Goal: Transaction & Acquisition: Purchase product/service

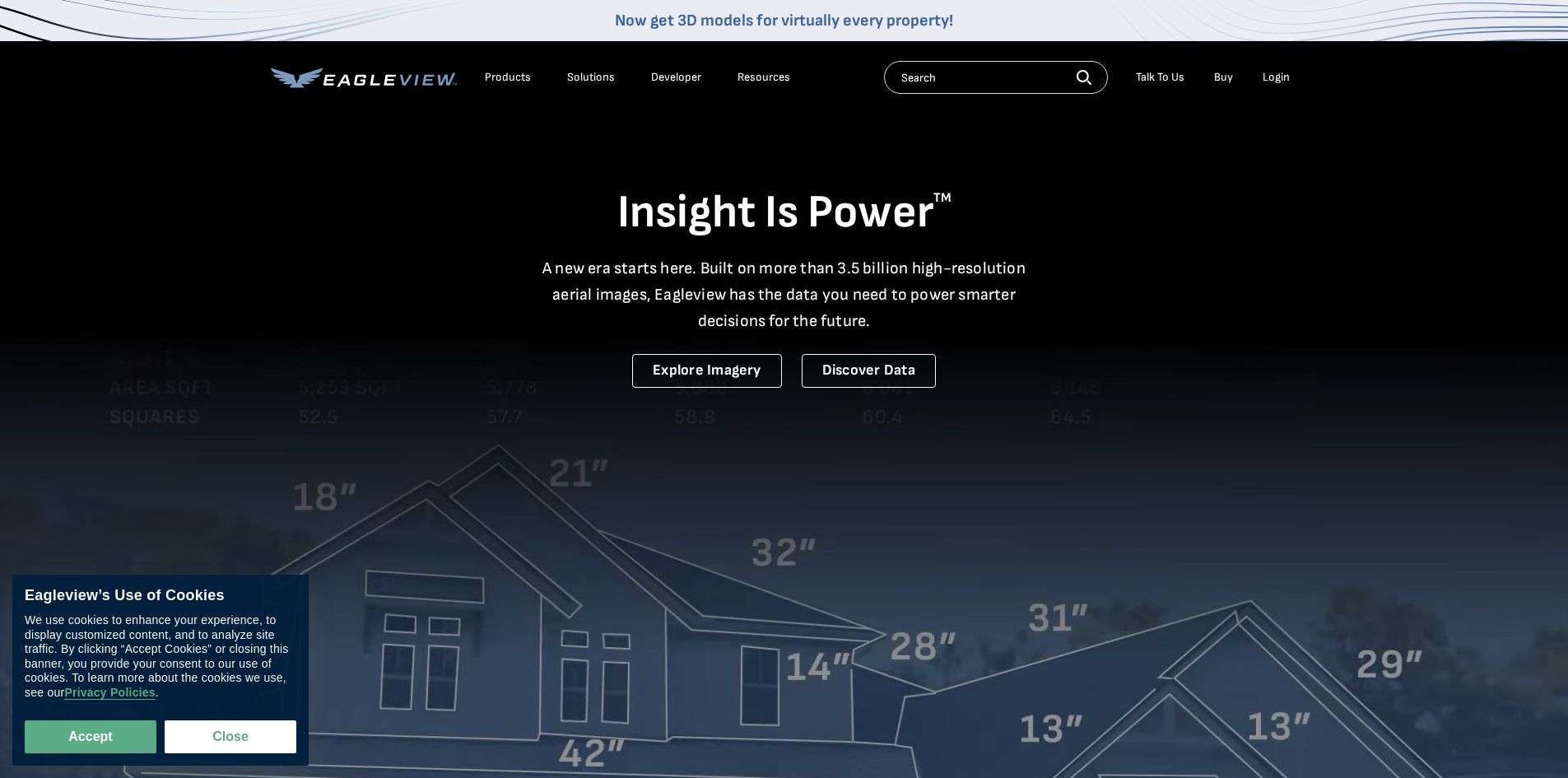
click at [1266, 76] on div "Login" at bounding box center [1276, 78] width 27 height 15
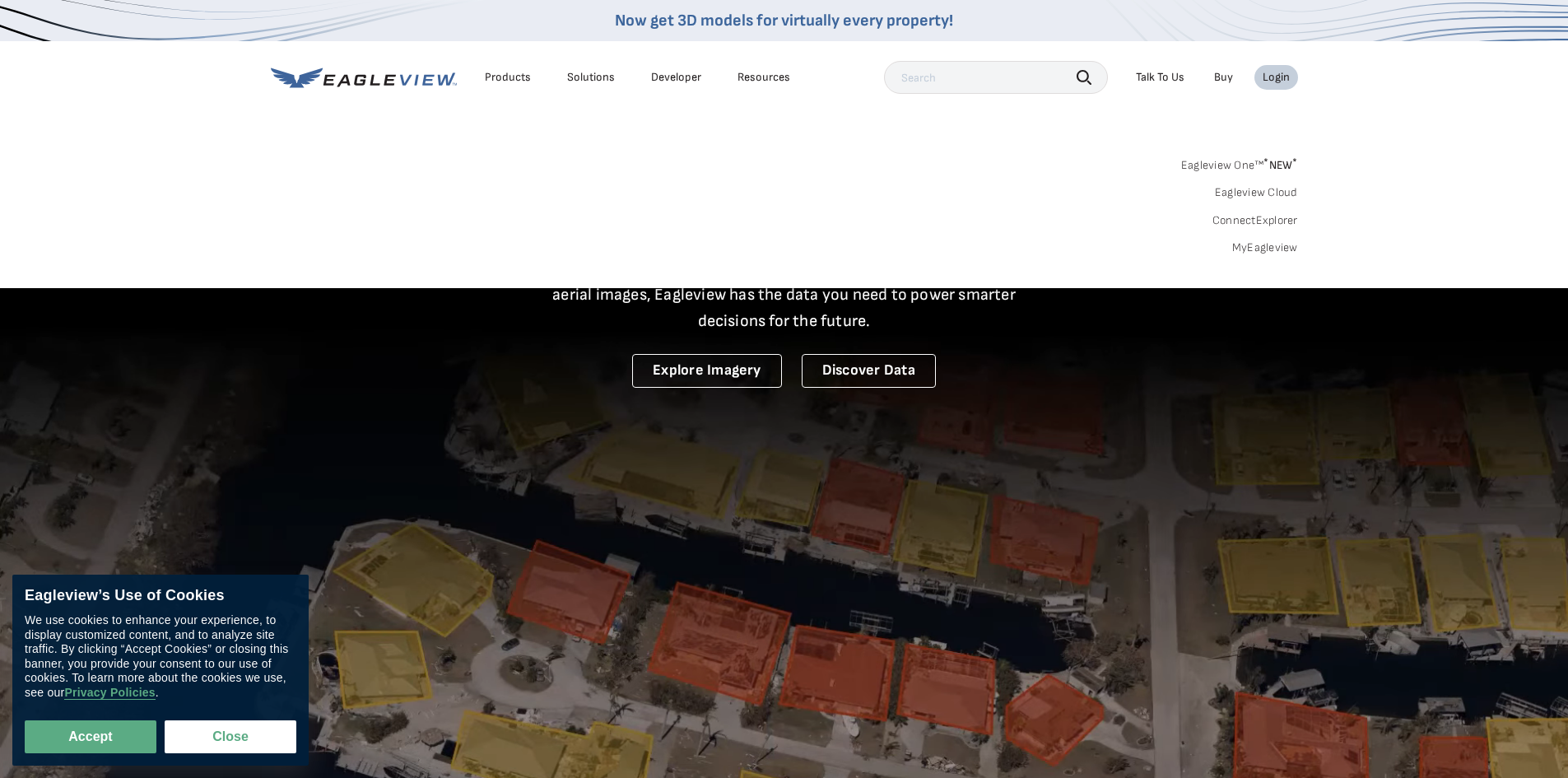
click at [1253, 197] on link "Eagleview Cloud" at bounding box center [1256, 193] width 83 height 15
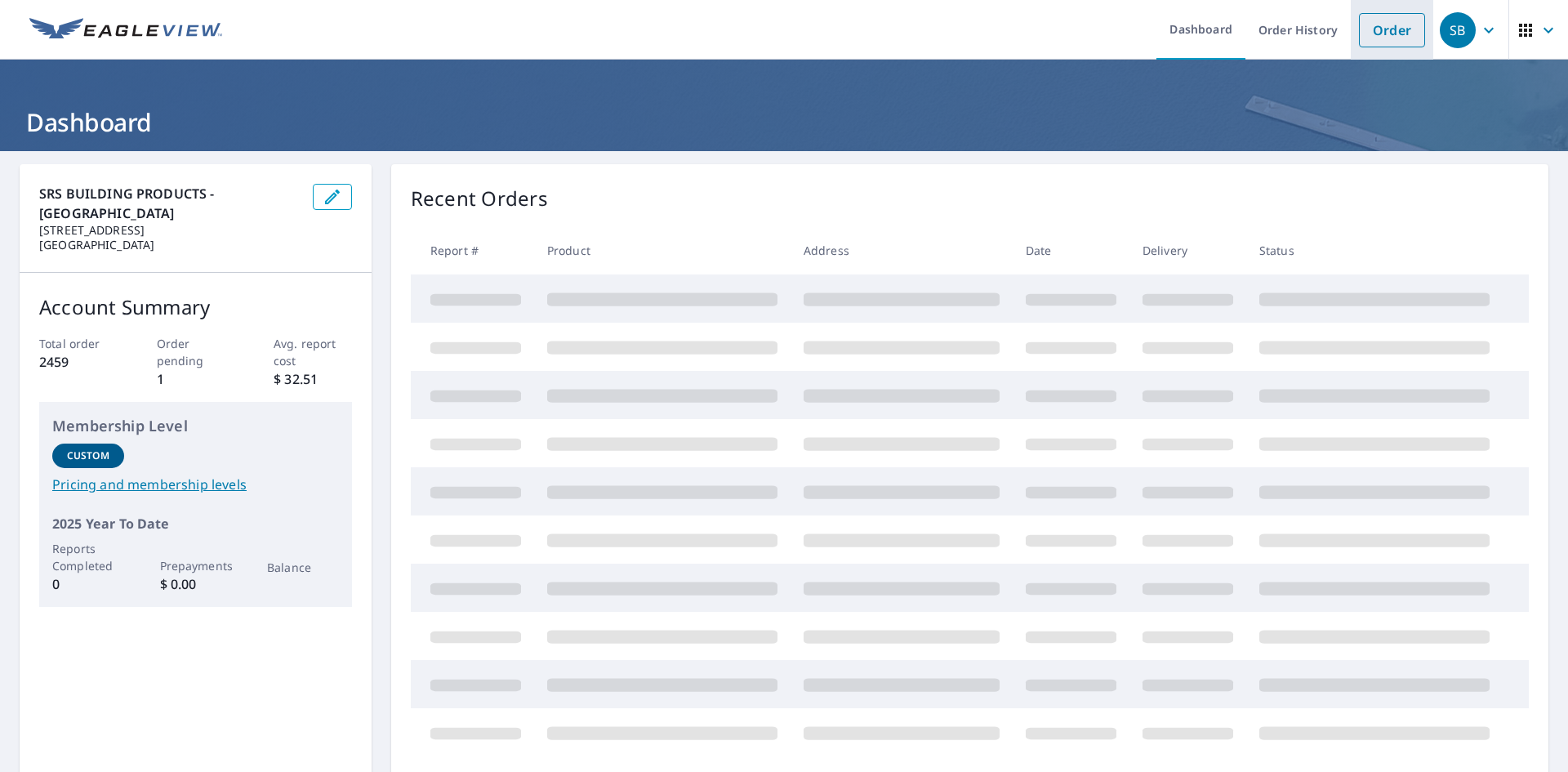
click at [1365, 29] on link "Order" at bounding box center [1391, 30] width 66 height 34
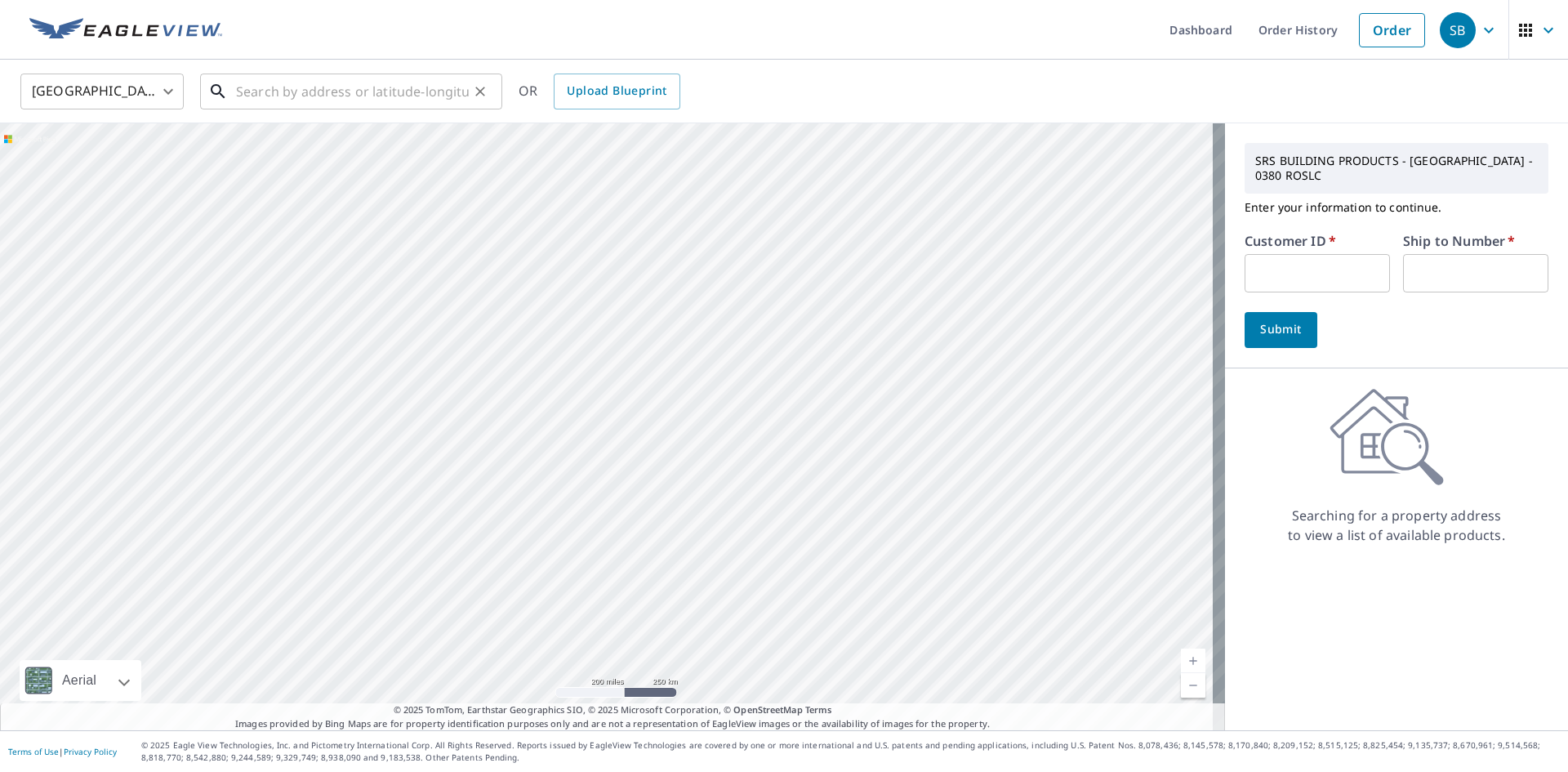
click at [322, 95] on input "text" at bounding box center [352, 92] width 233 height 45
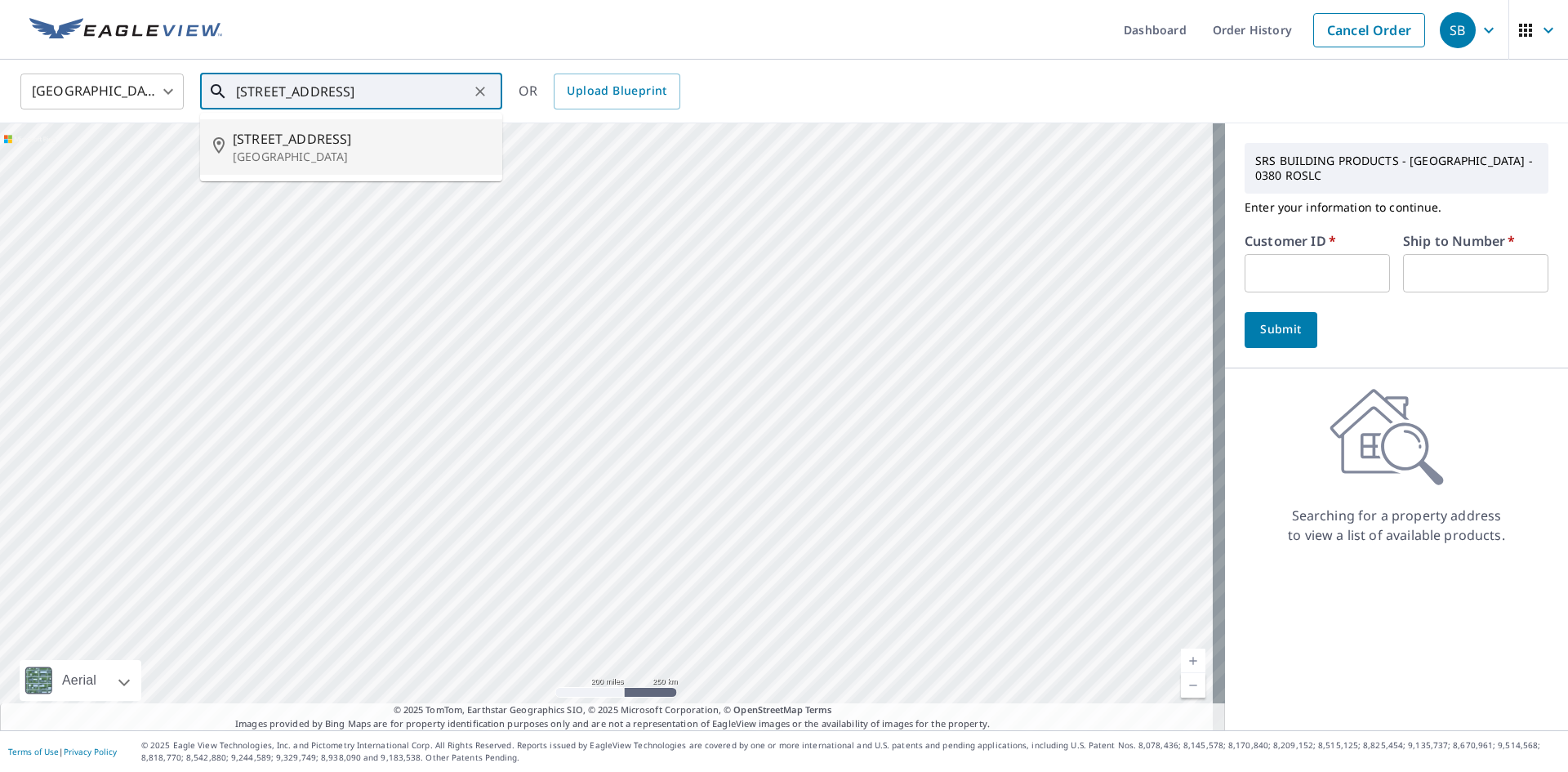
click at [335, 160] on p "[GEOGRAPHIC_DATA]" at bounding box center [361, 157] width 257 height 16
type input "[STREET_ADDRESS]"
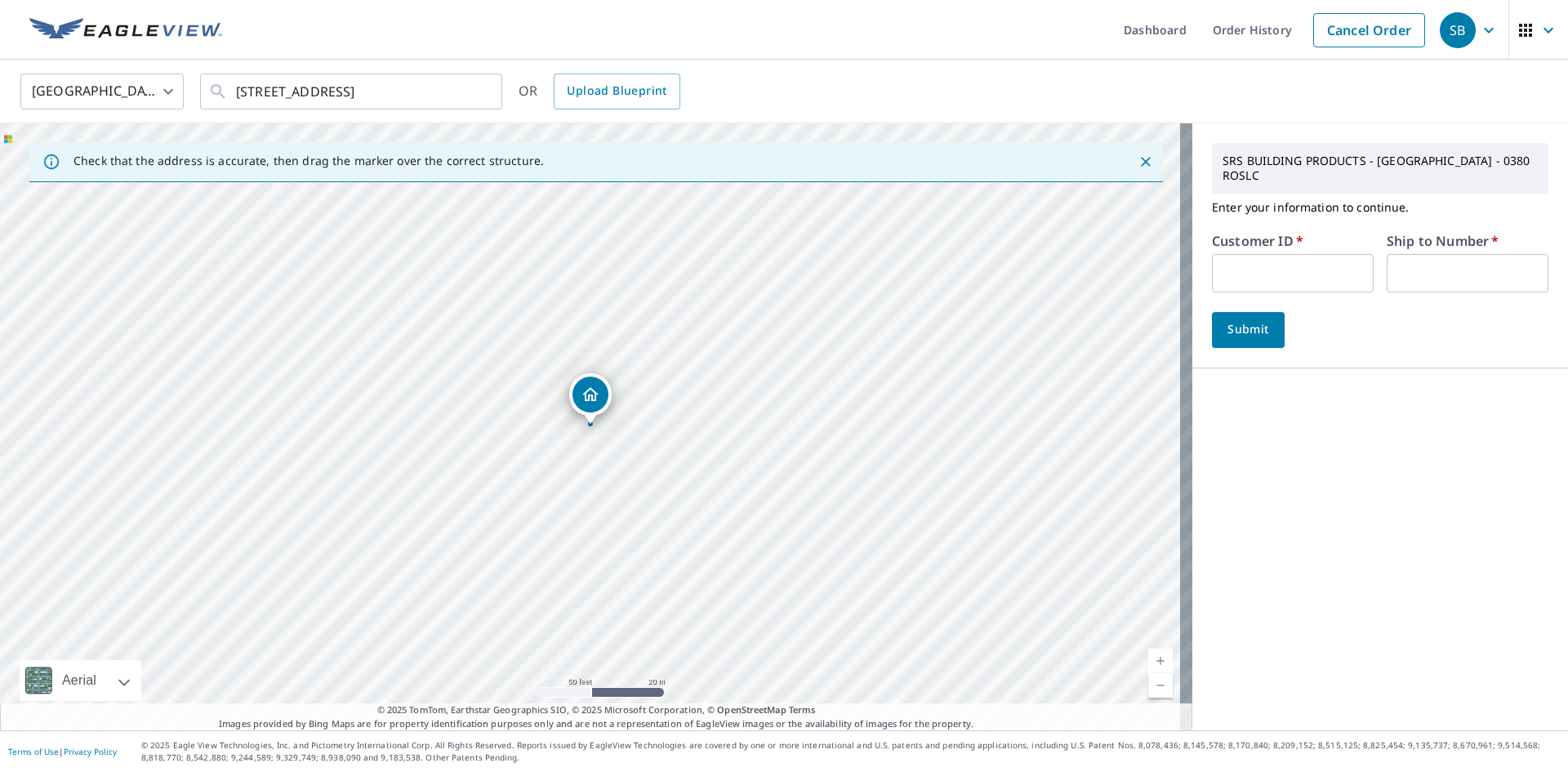
click at [1243, 281] on input "text" at bounding box center [1292, 273] width 161 height 38
type input "rcksldrfgjb"
click at [1389, 282] on input "text" at bounding box center [1467, 273] width 161 height 38
type input "1"
click at [1257, 329] on span "Submit" at bounding box center [1247, 329] width 46 height 21
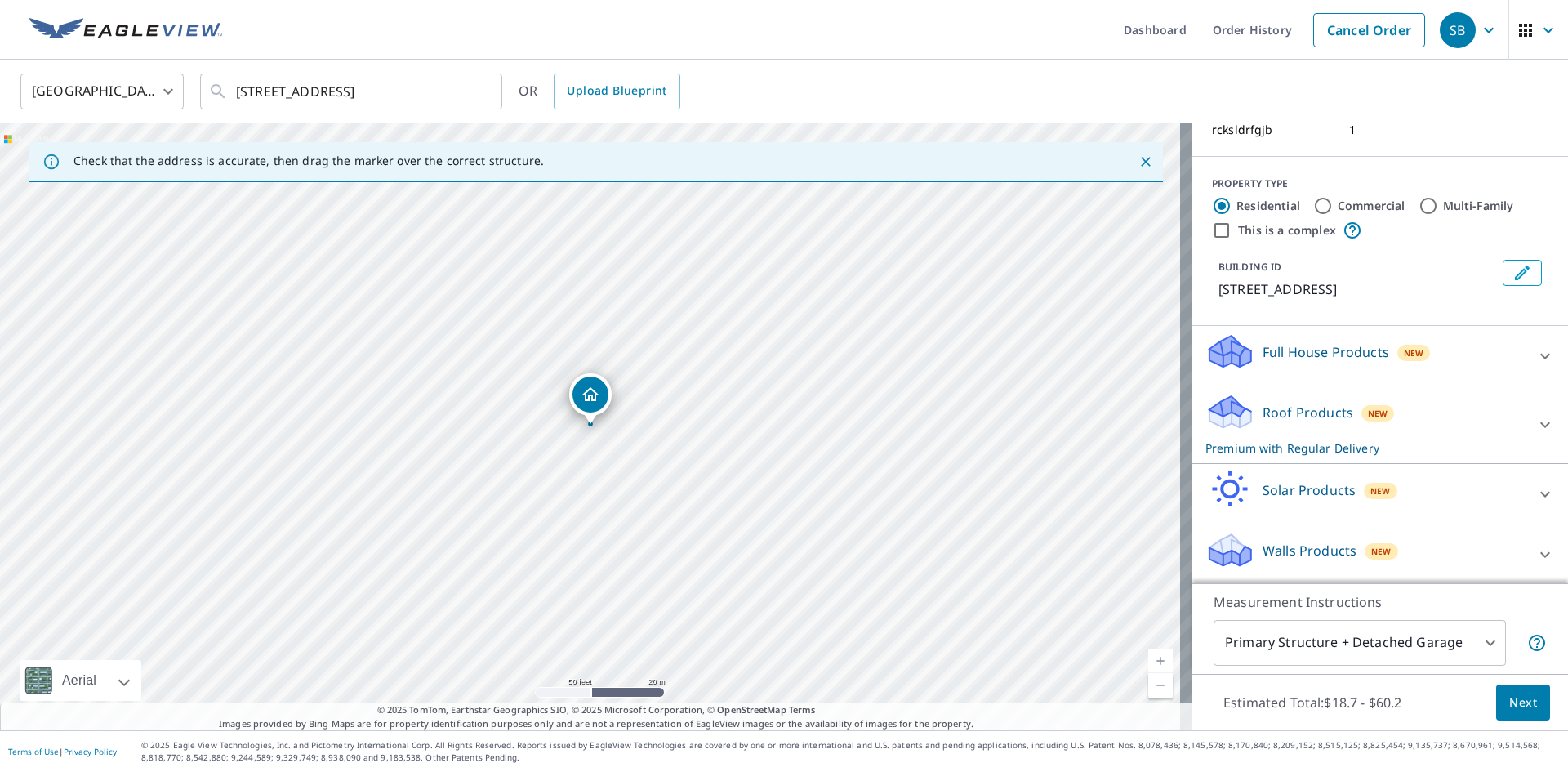
scroll to position [151, 0]
click at [1313, 409] on p "Roof Products" at bounding box center [1308, 411] width 91 height 20
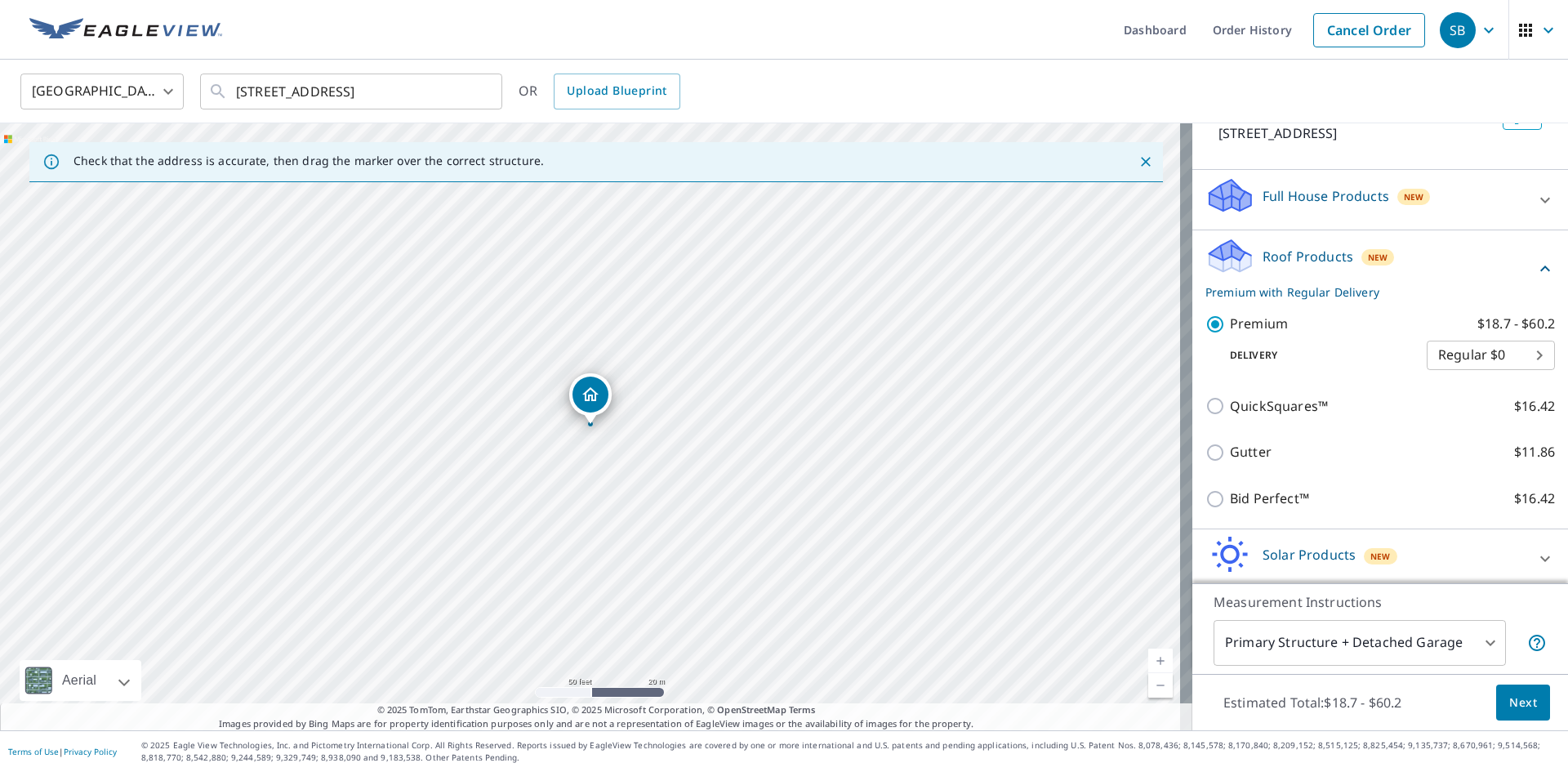
scroll to position [373, 0]
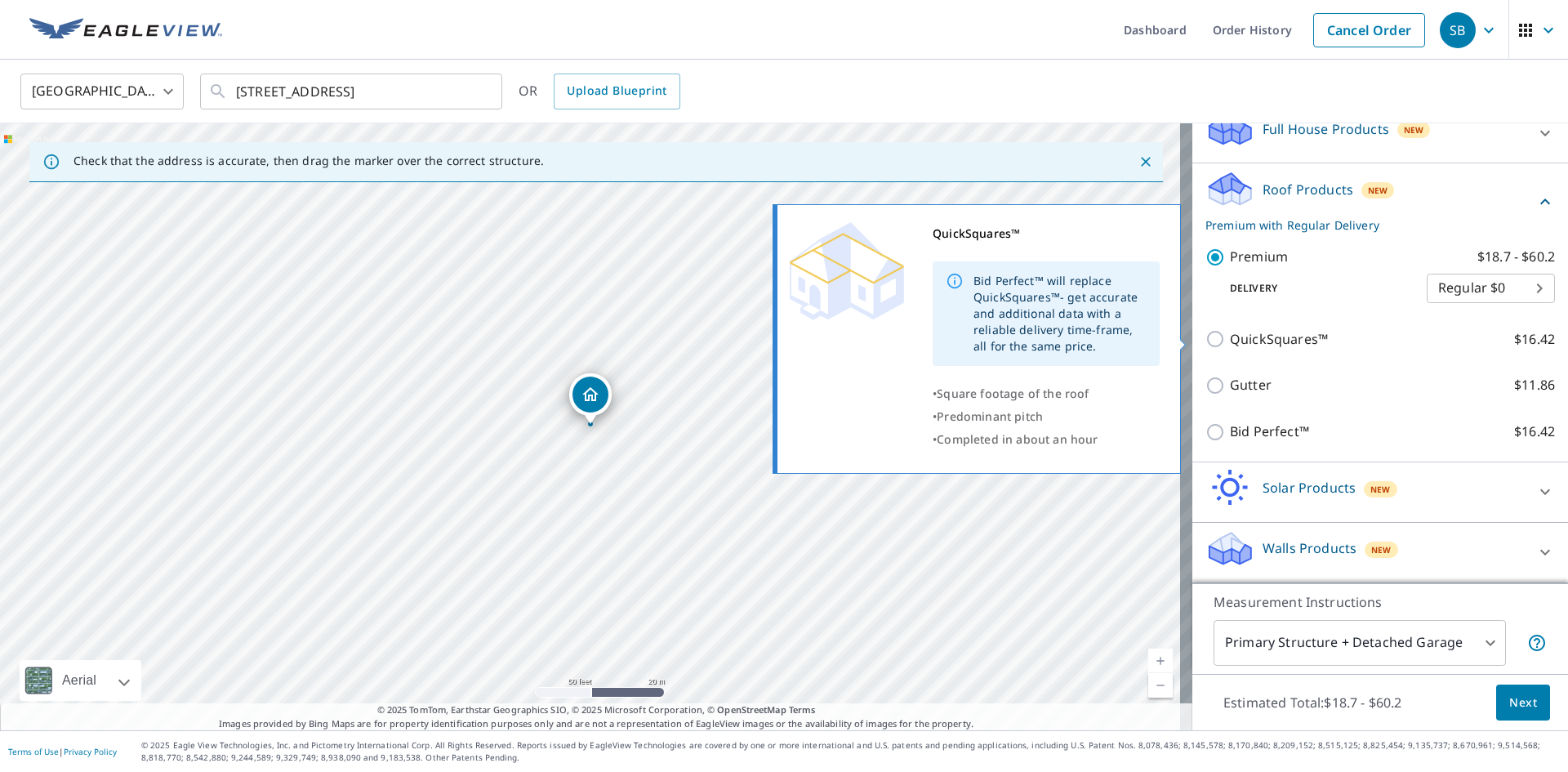
click at [1232, 332] on p "QuickSquares™" at bounding box center [1279, 339] width 98 height 21
click at [1230, 332] on input "QuickSquares™ $16.42" at bounding box center [1217, 339] width 24 height 20
checkbox input "true"
checkbox input "false"
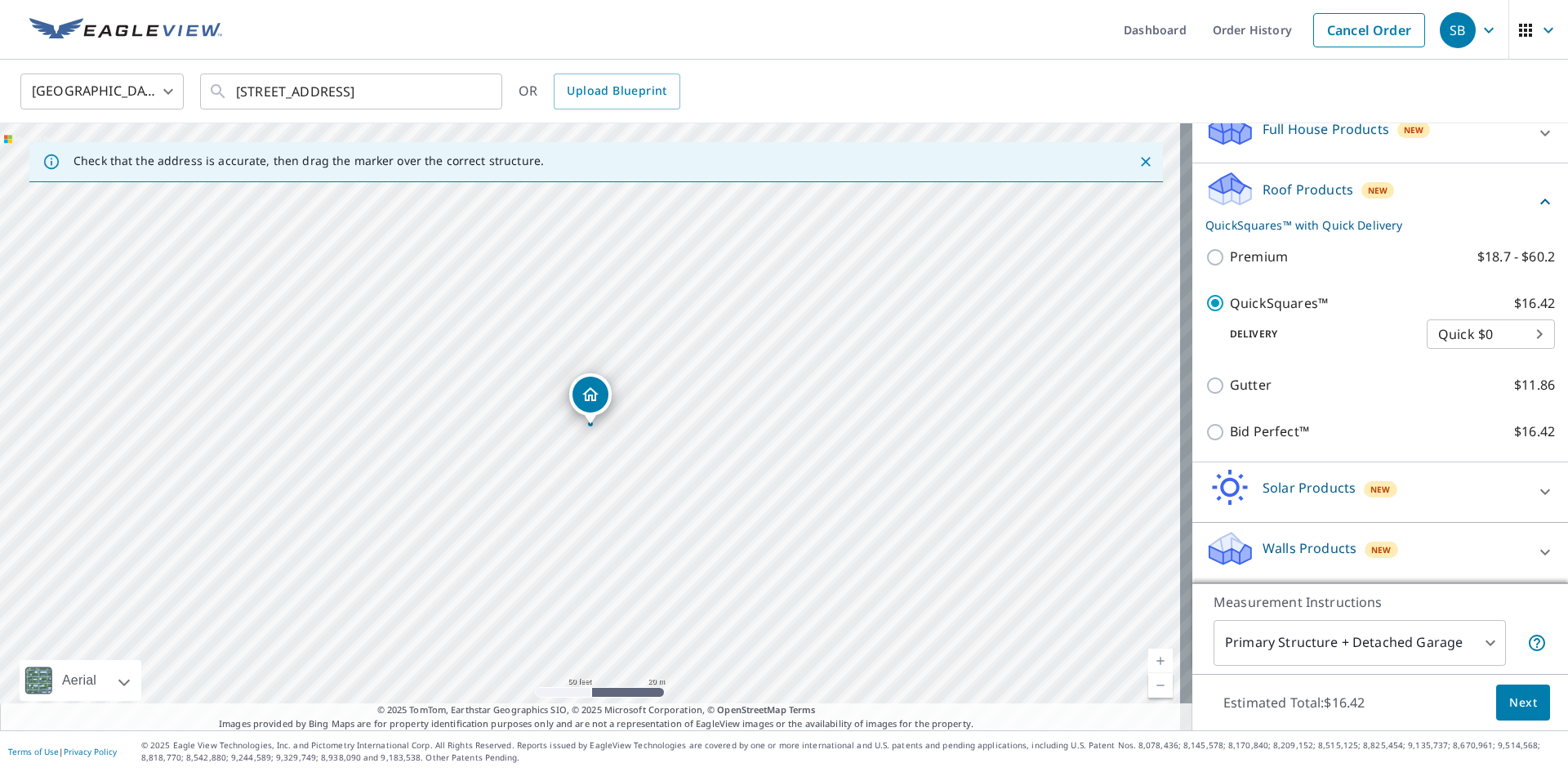
click at [1329, 643] on body "SB SB Dashboard Order History Cancel Order SB United States US ​ 1585 E Monaco …" at bounding box center [784, 386] width 1568 height 772
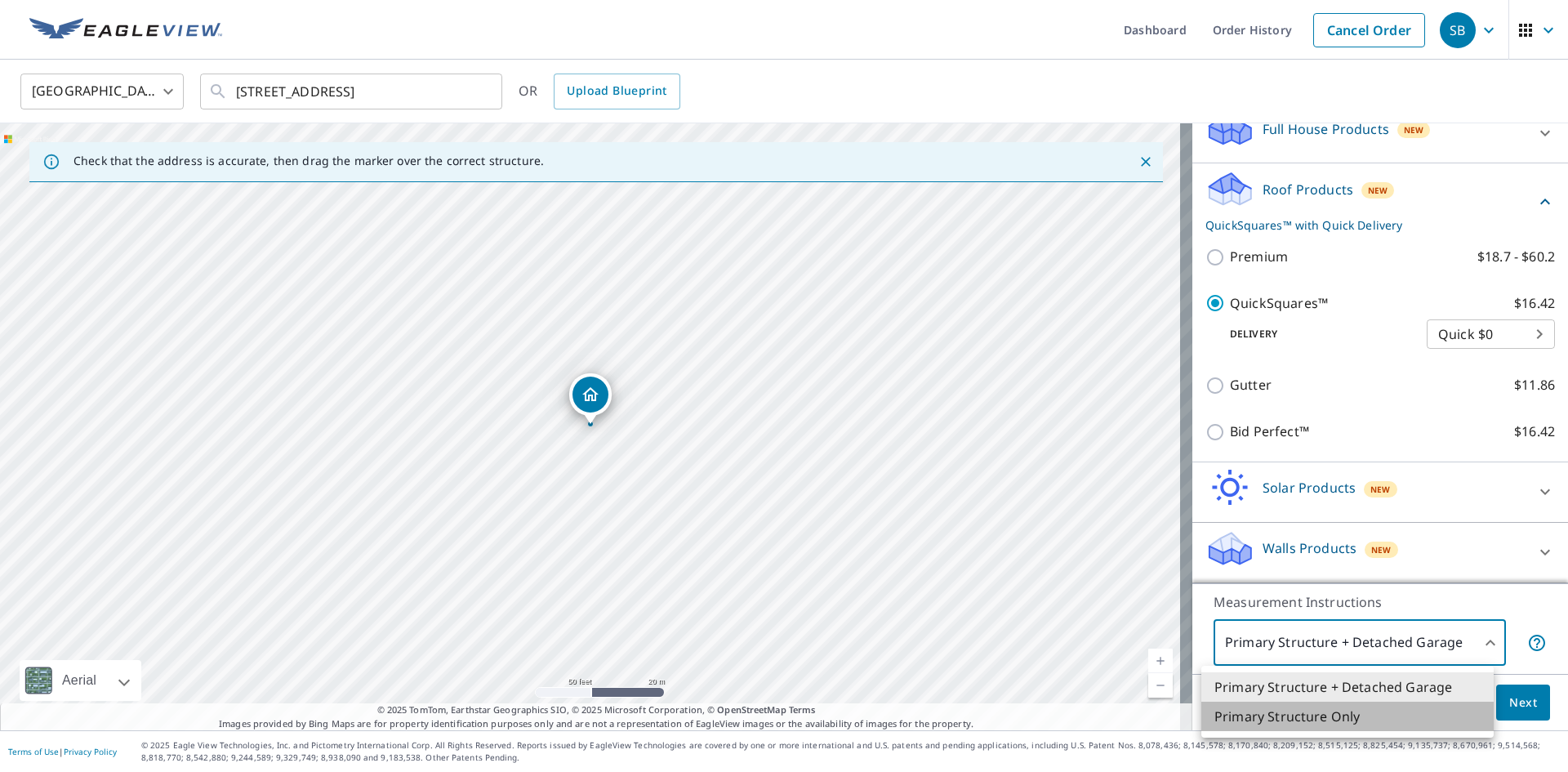
click at [1301, 722] on li "Primary Structure Only" at bounding box center [1347, 716] width 292 height 29
type input "2"
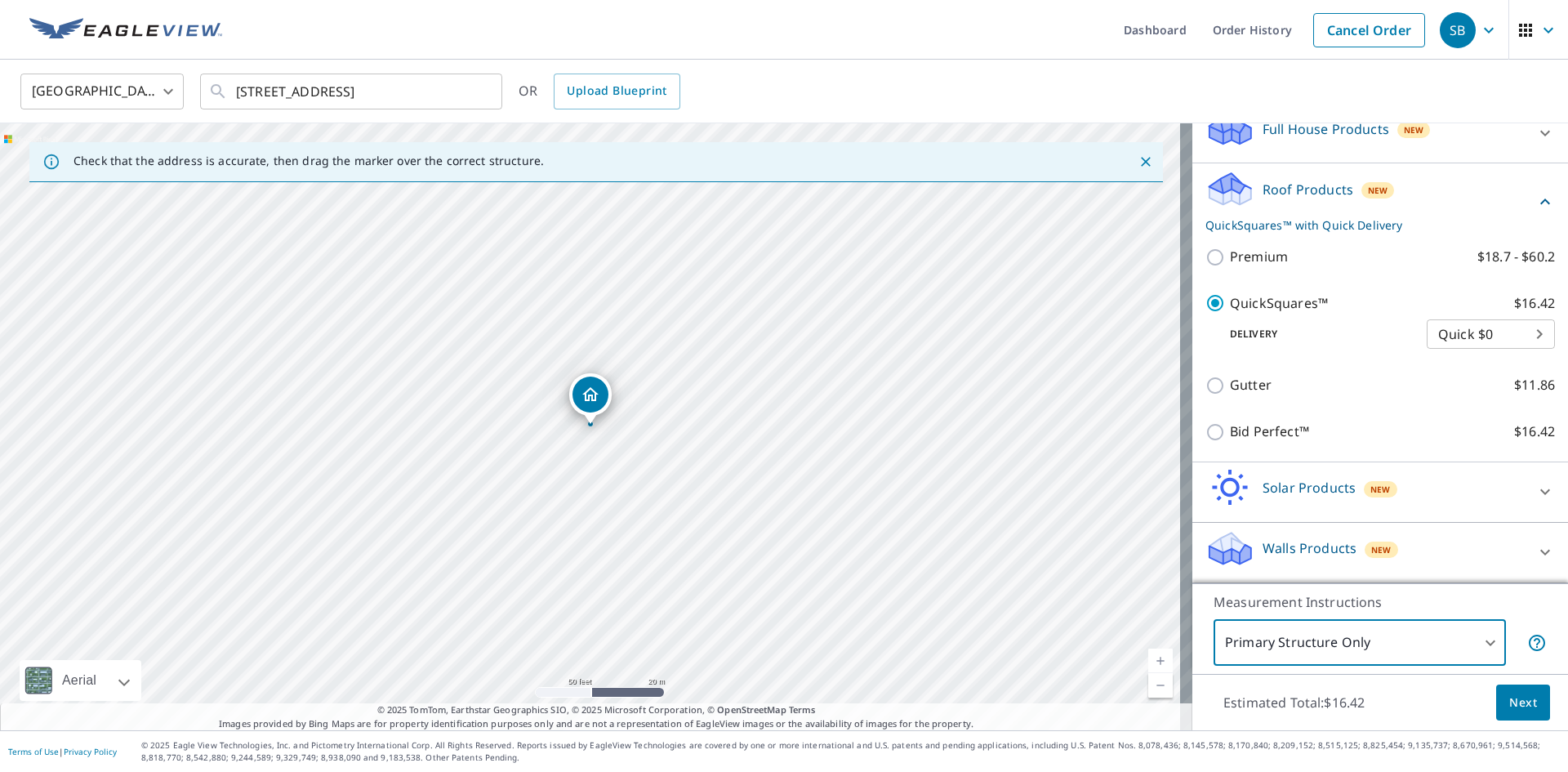
click at [1509, 702] on span "Next" at bounding box center [1523, 702] width 28 height 21
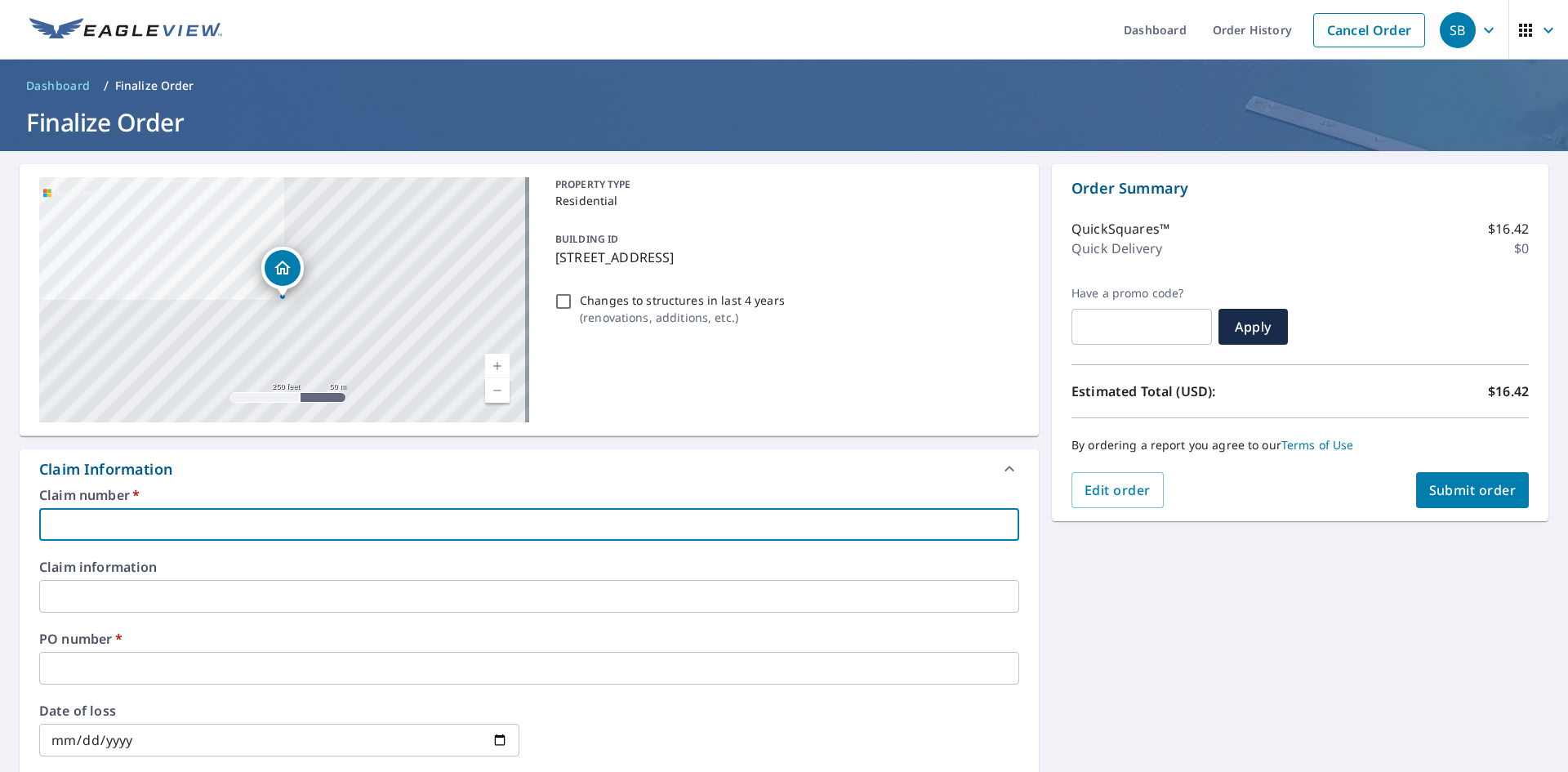
click at [149, 511] on input "text" at bounding box center [529, 524] width 979 height 33
type input "R"
checkbox input "true"
type input "RO"
checkbox input "true"
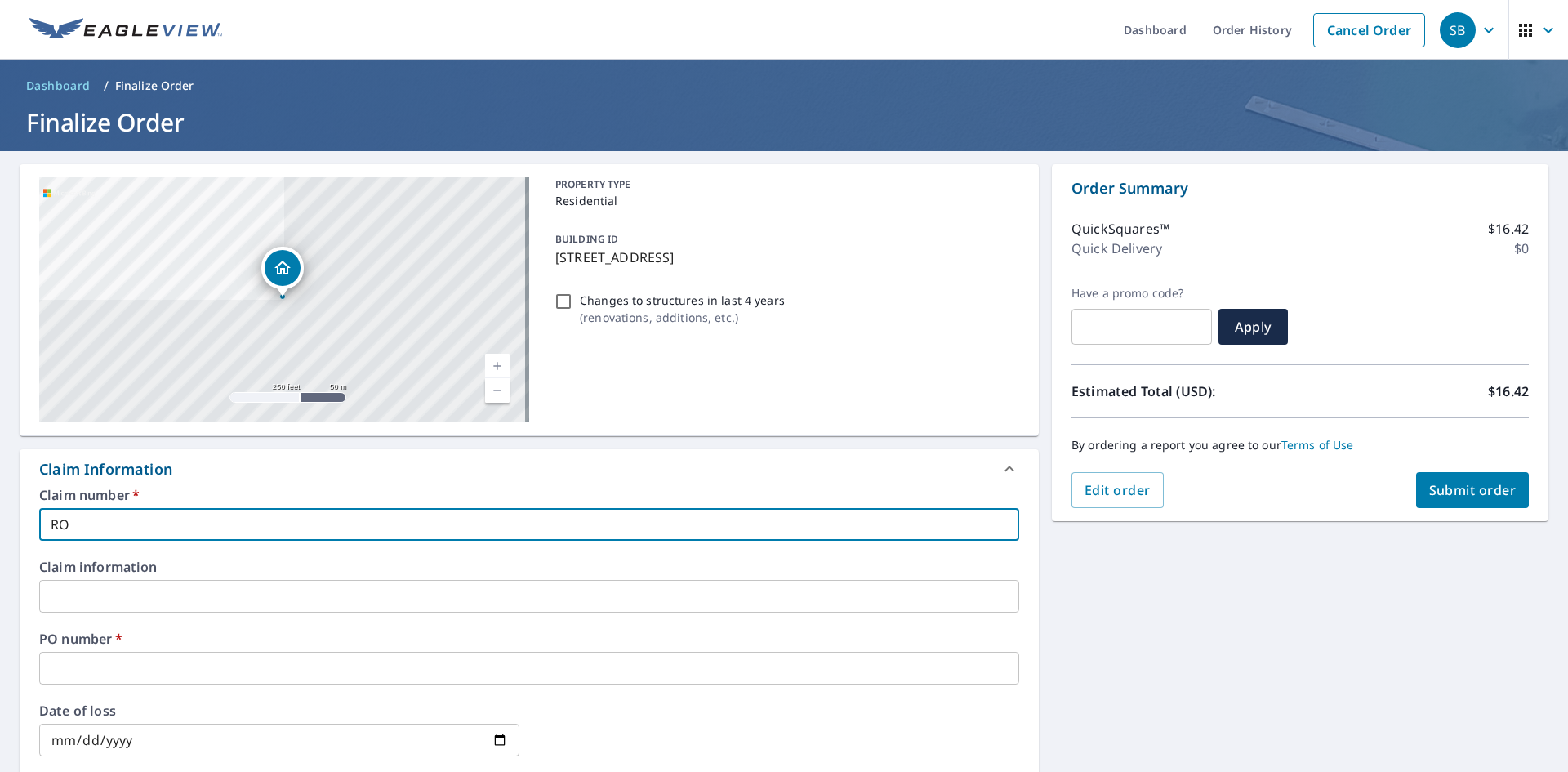
type input "ROC"
checkbox input "true"
type input "ROCK"
checkbox input "true"
type input "ROCK"
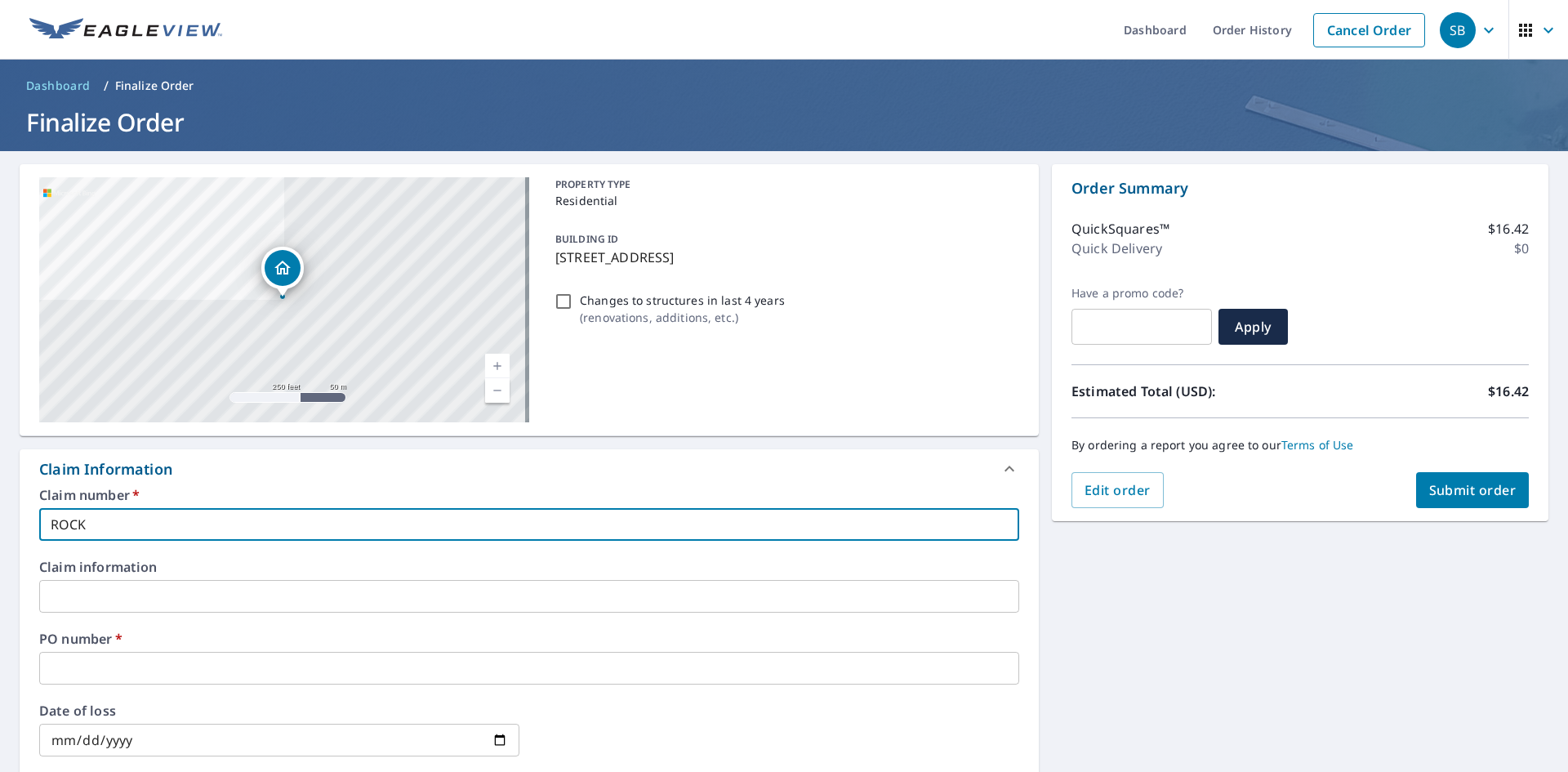
checkbox input "true"
type input "ROCK S"
checkbox input "true"
type input "ROCK SO"
checkbox input "true"
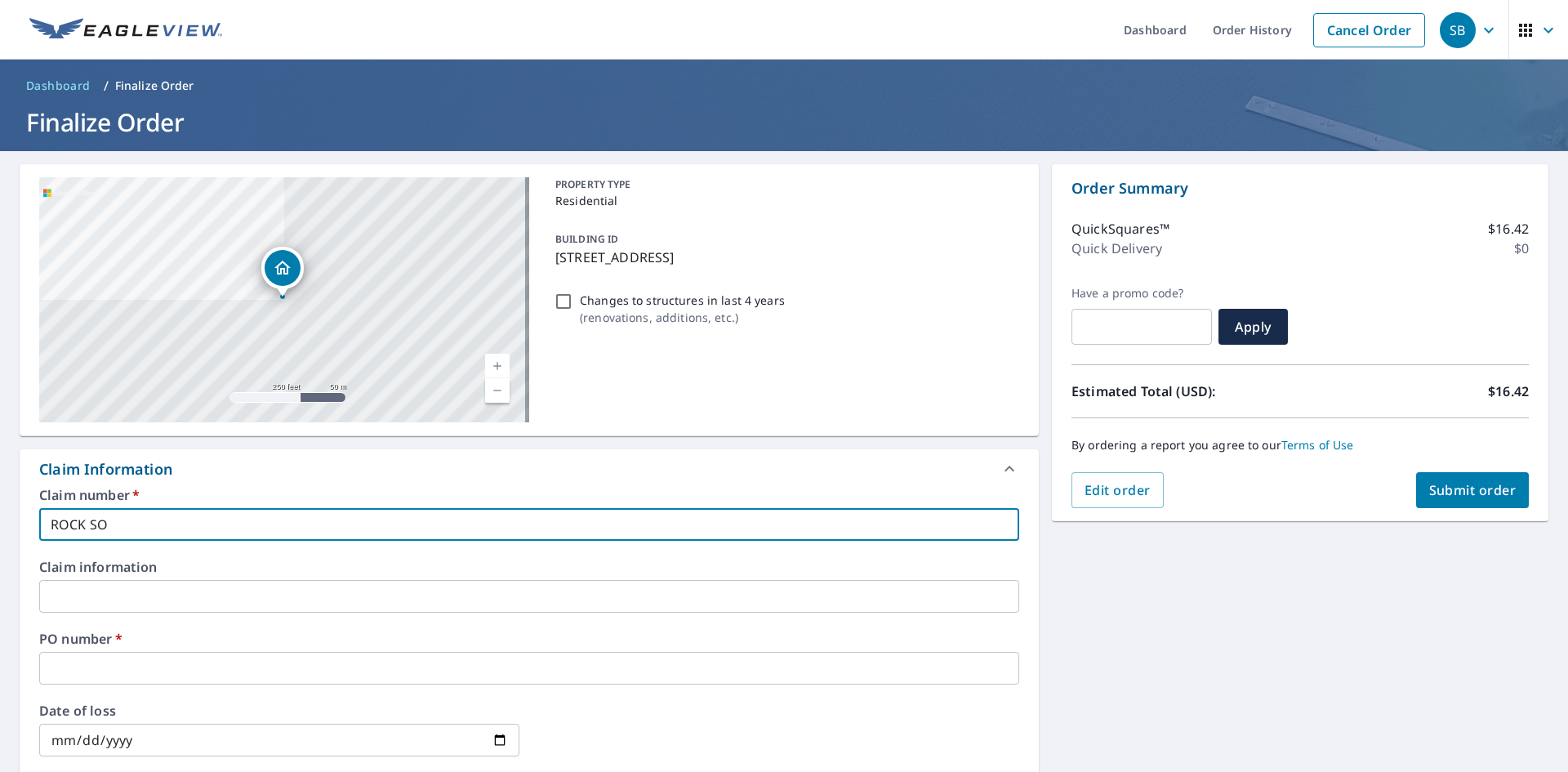
type input "ROCK SOL"
checkbox input "true"
type input "ROCK SOLI"
checkbox input "true"
type input "ROCK SOLID"
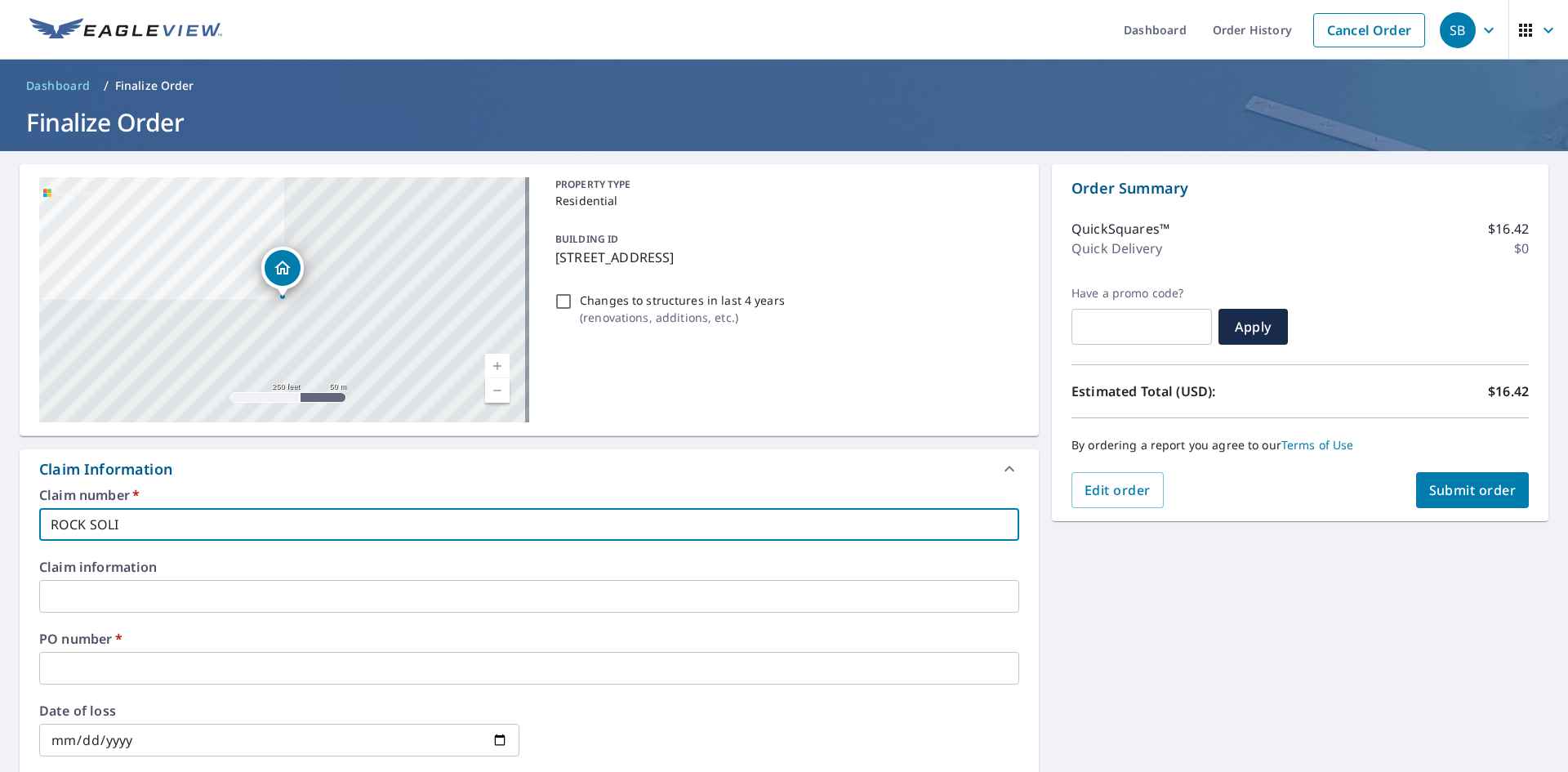
checkbox input "true"
type input "ROCK SOLID"
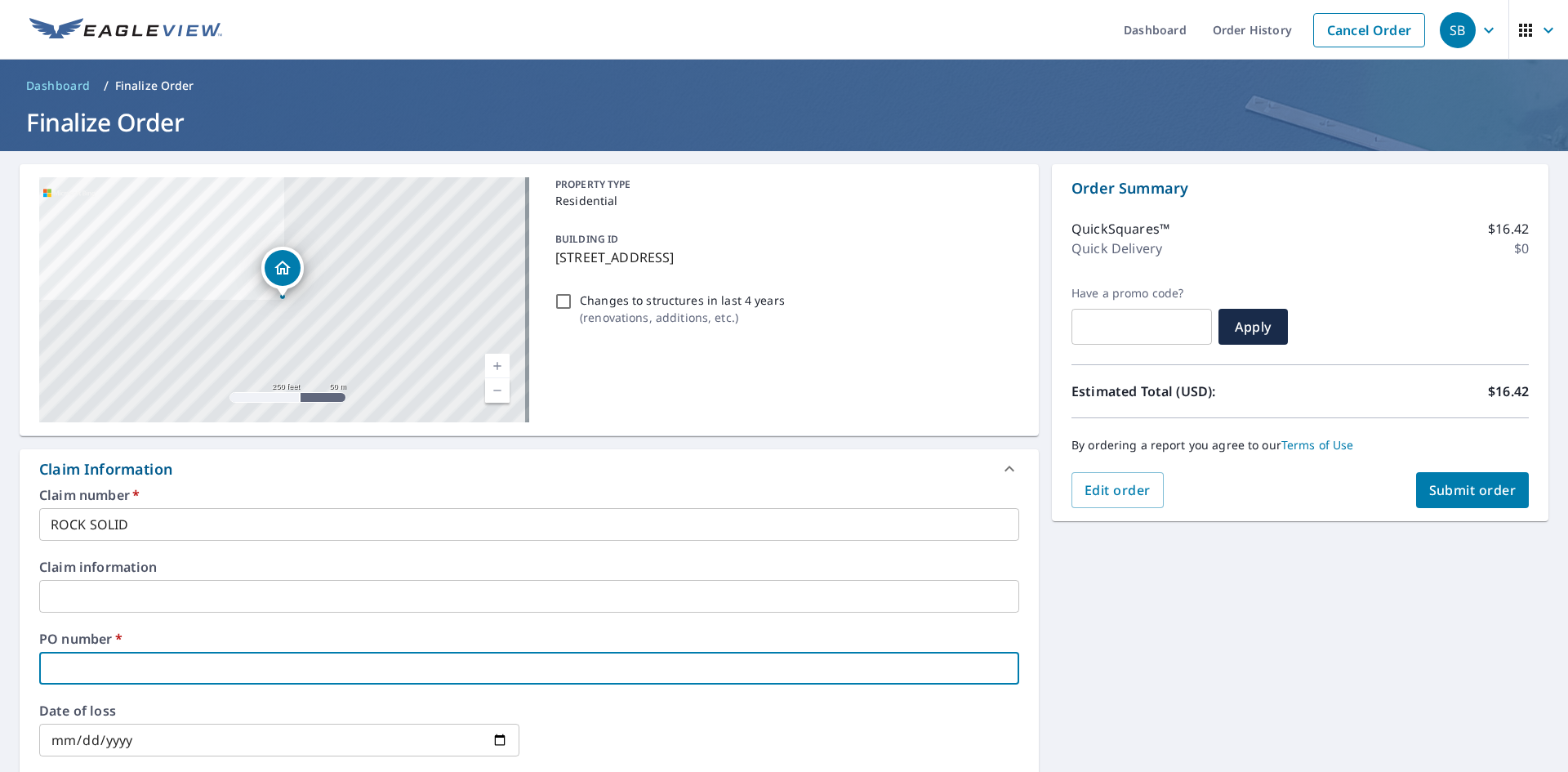
type input "S"
checkbox input "true"
type input "SA"
checkbox input "true"
type input "SAL"
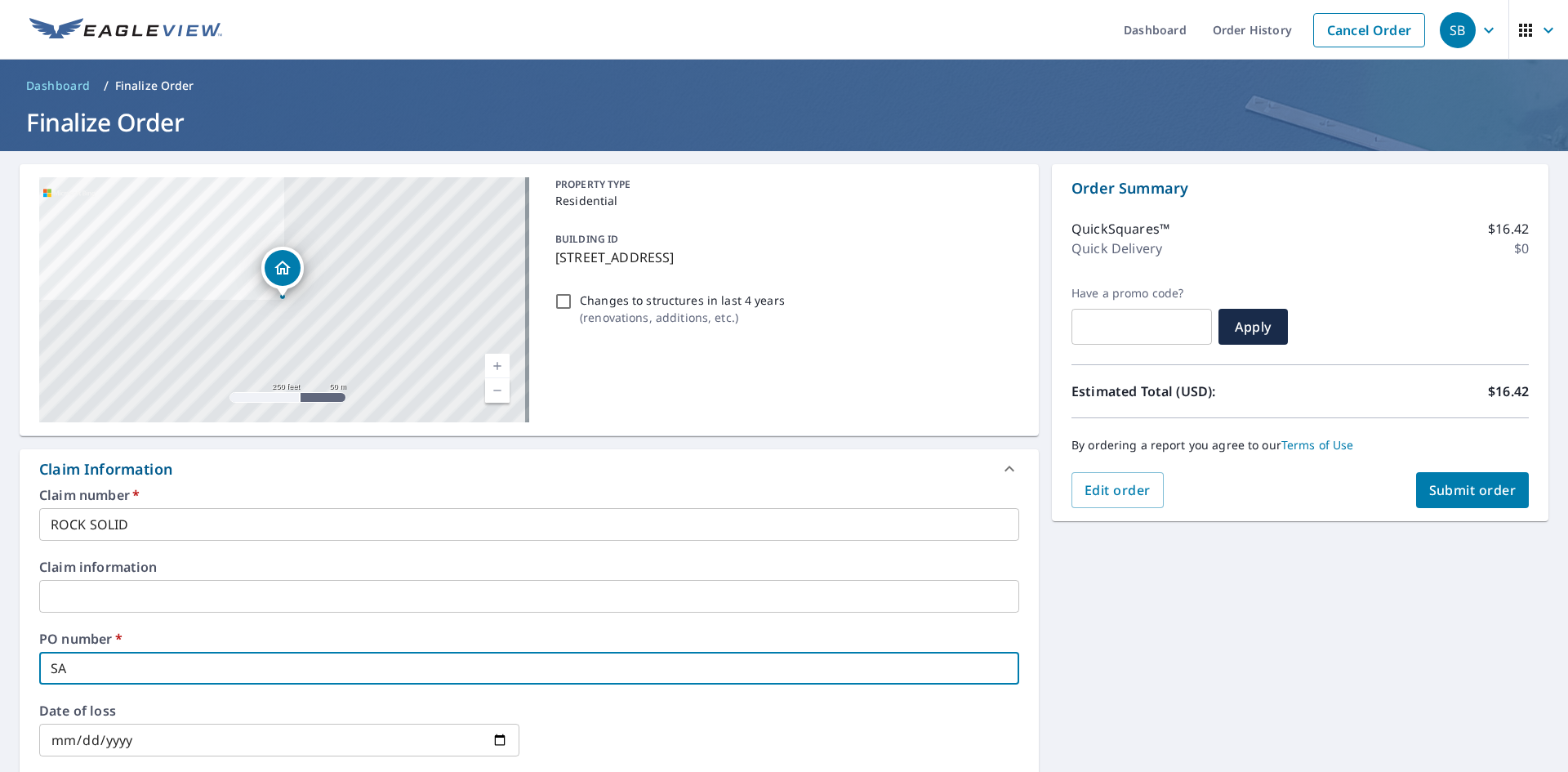
checkbox input "true"
type input "SALT"
checkbox input "true"
type input "SALT"
checkbox input "true"
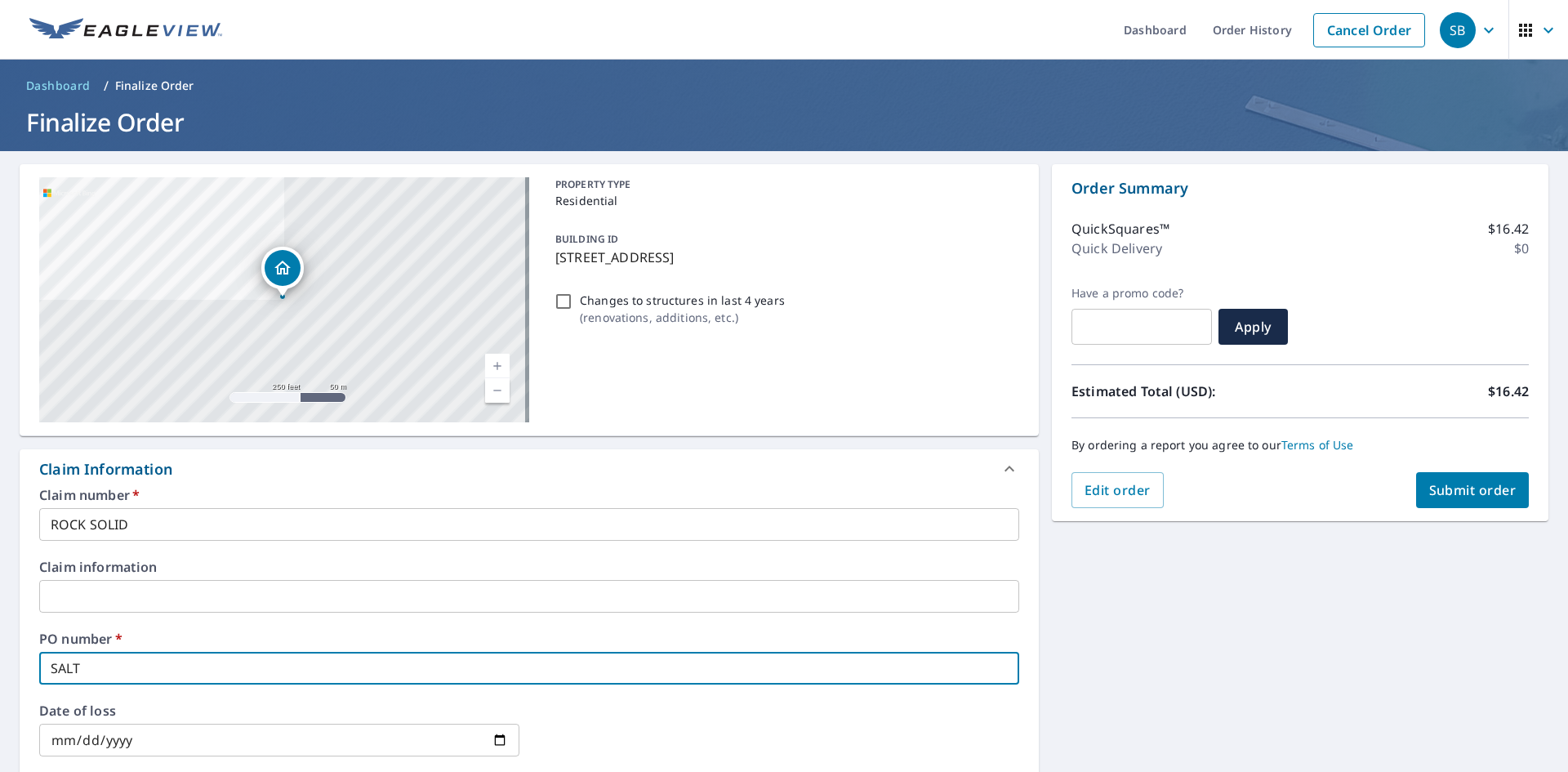
type input "SALT L"
checkbox input "true"
type input "SALT LA"
checkbox input "true"
type input "SALT LAK"
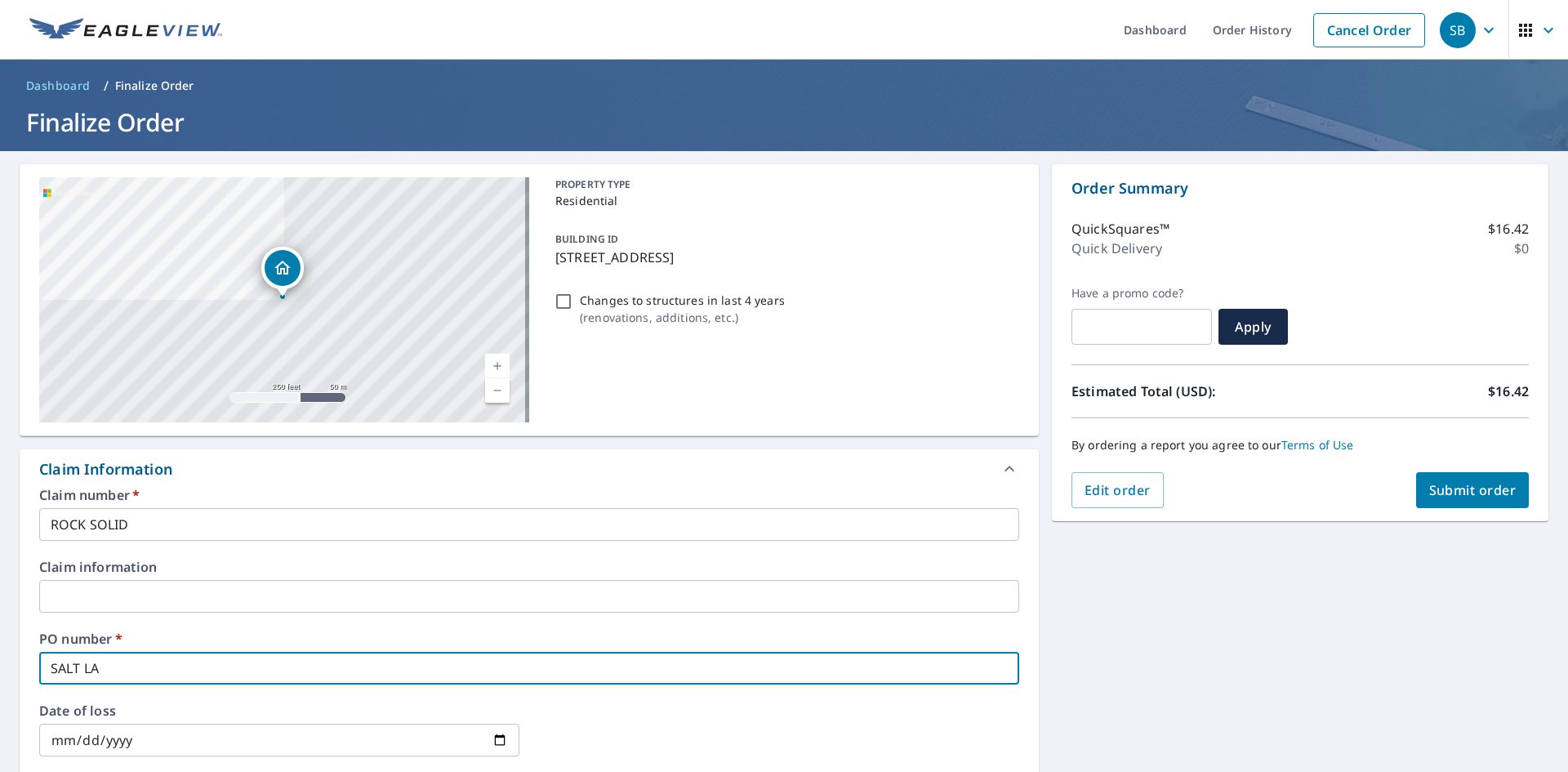
checkbox input "true"
type input "SALT LAKE"
checkbox input "true"
type input "SALT LAKE"
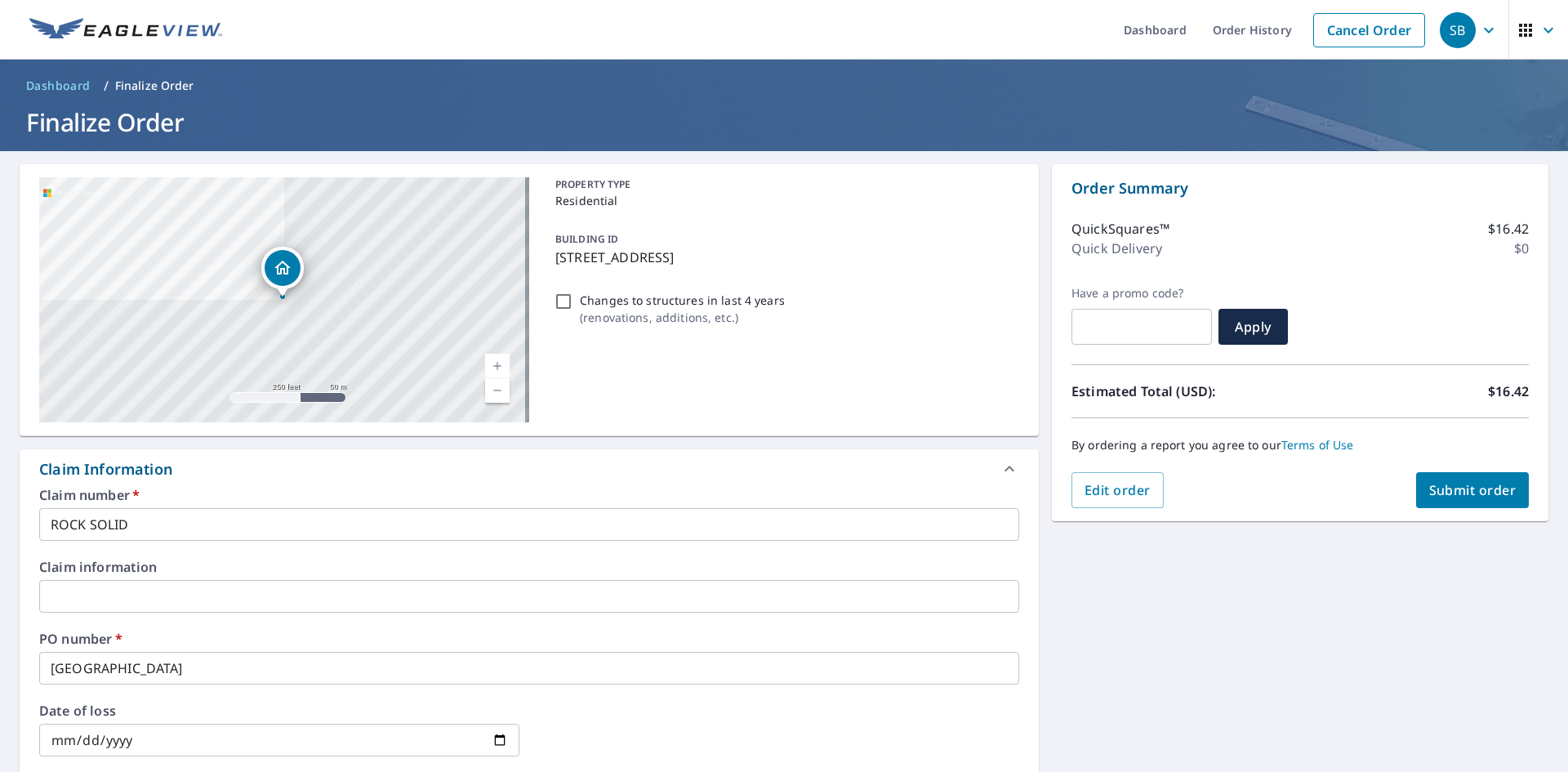
scroll to position [426, 0]
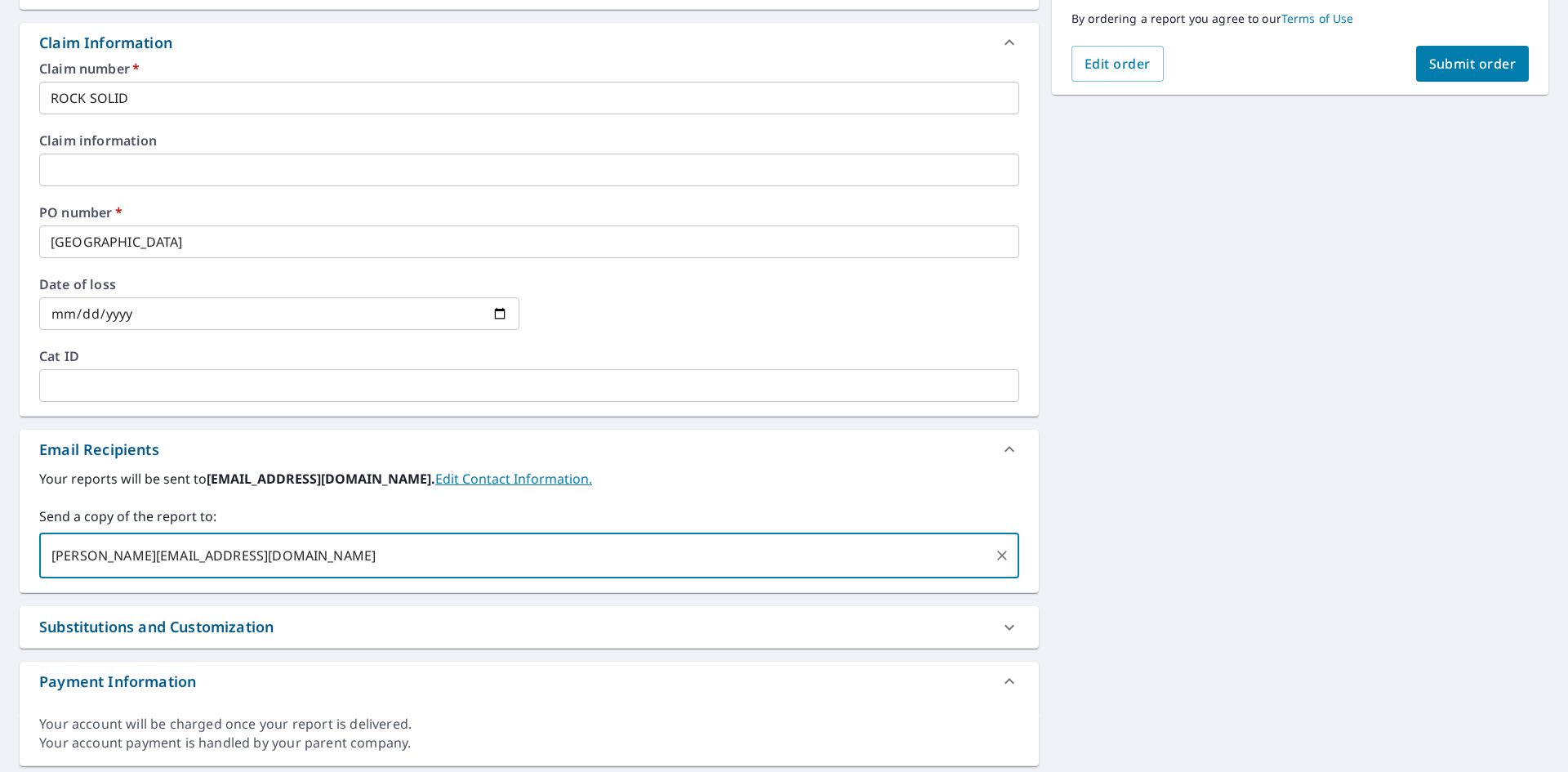
type input "KHUNT@ROOFERS.CC"
click at [1449, 59] on span "Submit order" at bounding box center [1472, 64] width 87 height 18
checkbox input "true"
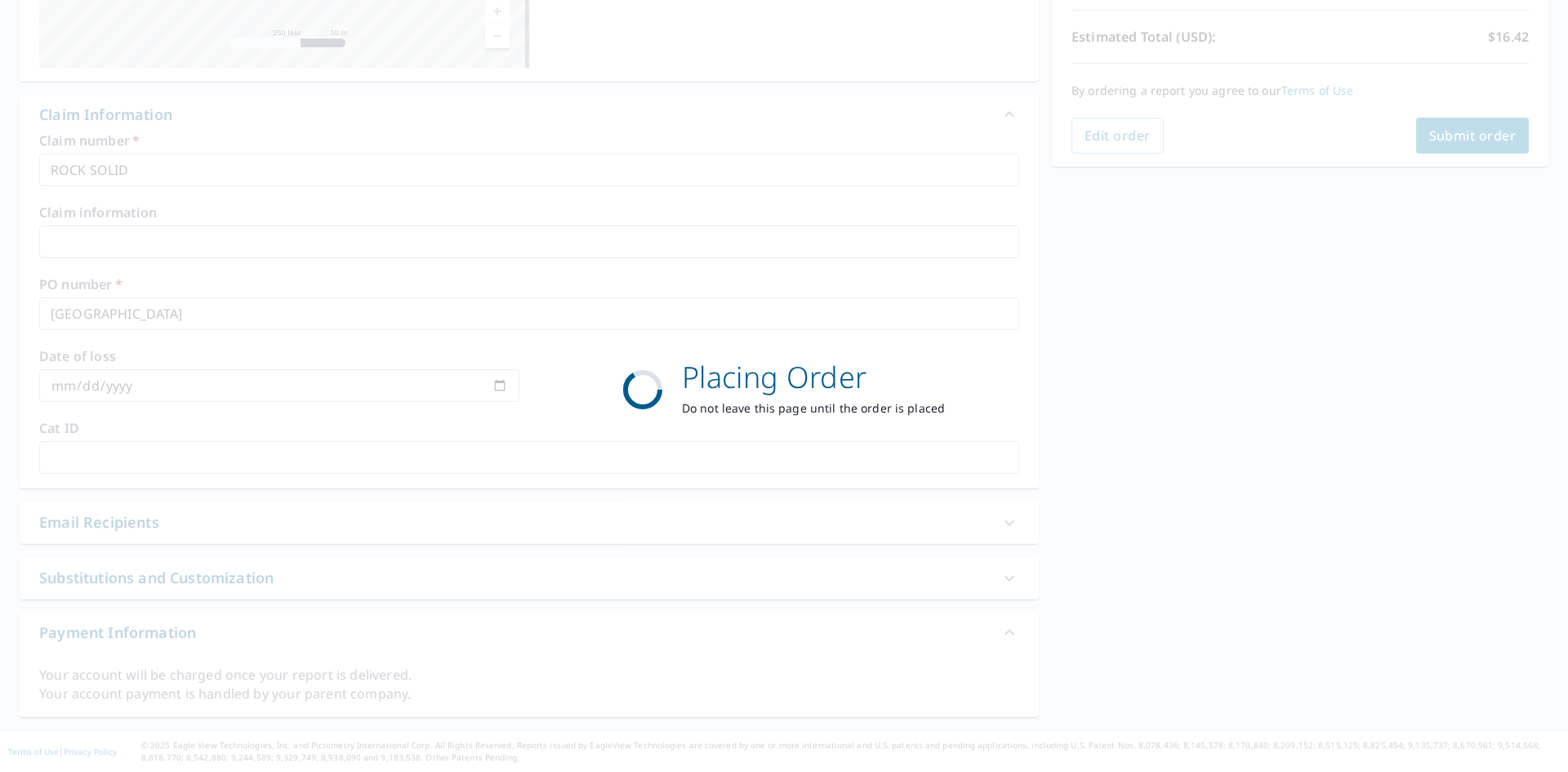
scroll to position [355, 0]
